Goal: Task Accomplishment & Management: Use online tool/utility

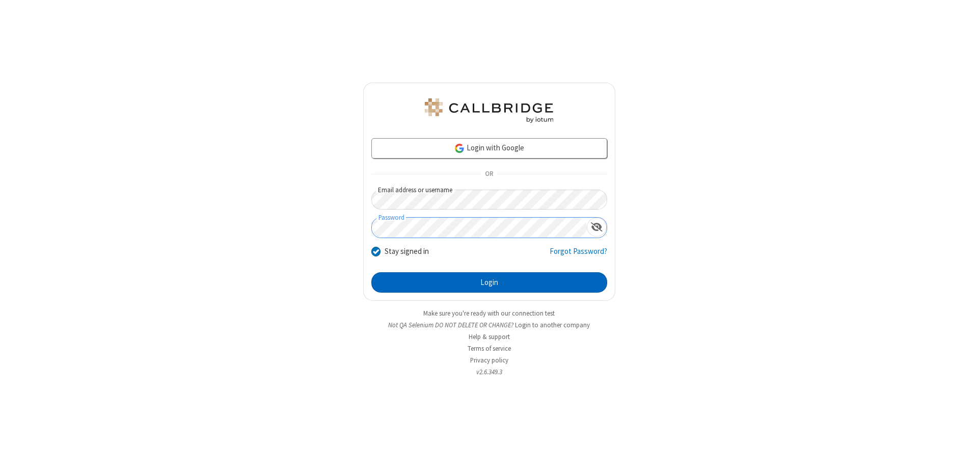
click at [489, 282] on button "Login" at bounding box center [489, 282] width 236 height 20
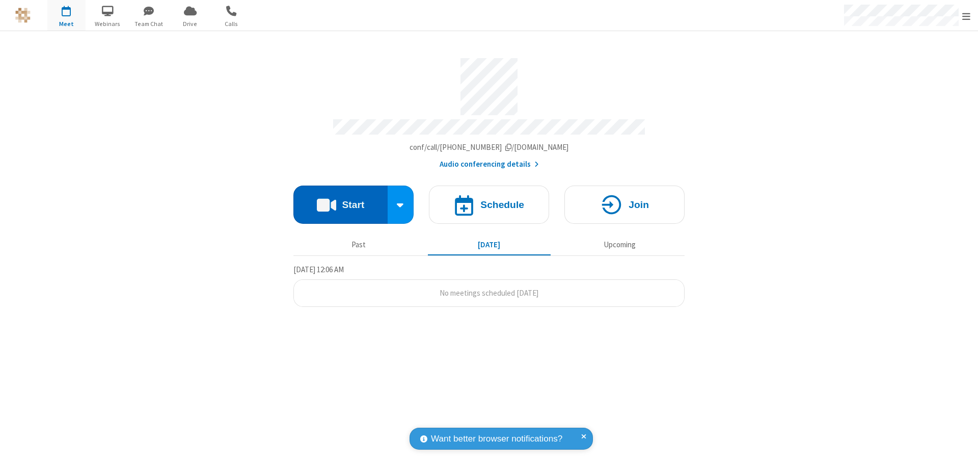
click at [340, 200] on button "Start" at bounding box center [340, 204] width 94 height 38
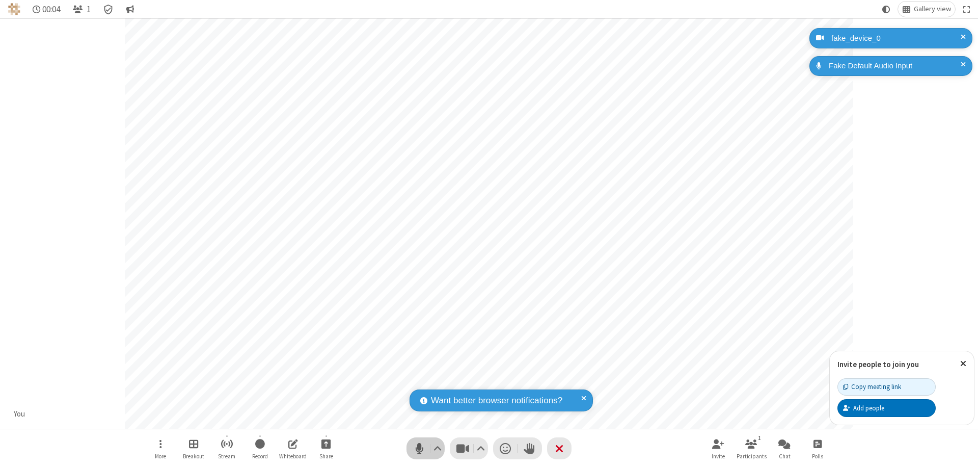
click at [419, 448] on span "Mute (⌘+Shift+A)" at bounding box center [419, 448] width 15 height 15
click at [419, 448] on span "Unmute (⌘+Shift+A)" at bounding box center [419, 448] width 15 height 15
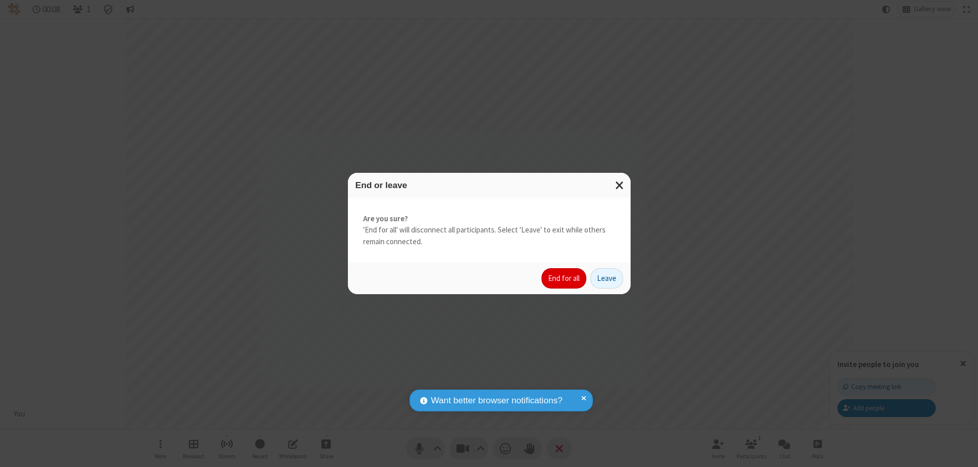
click at [565, 278] on button "End for all" at bounding box center [564, 278] width 45 height 20
